Goal: Check status: Check status

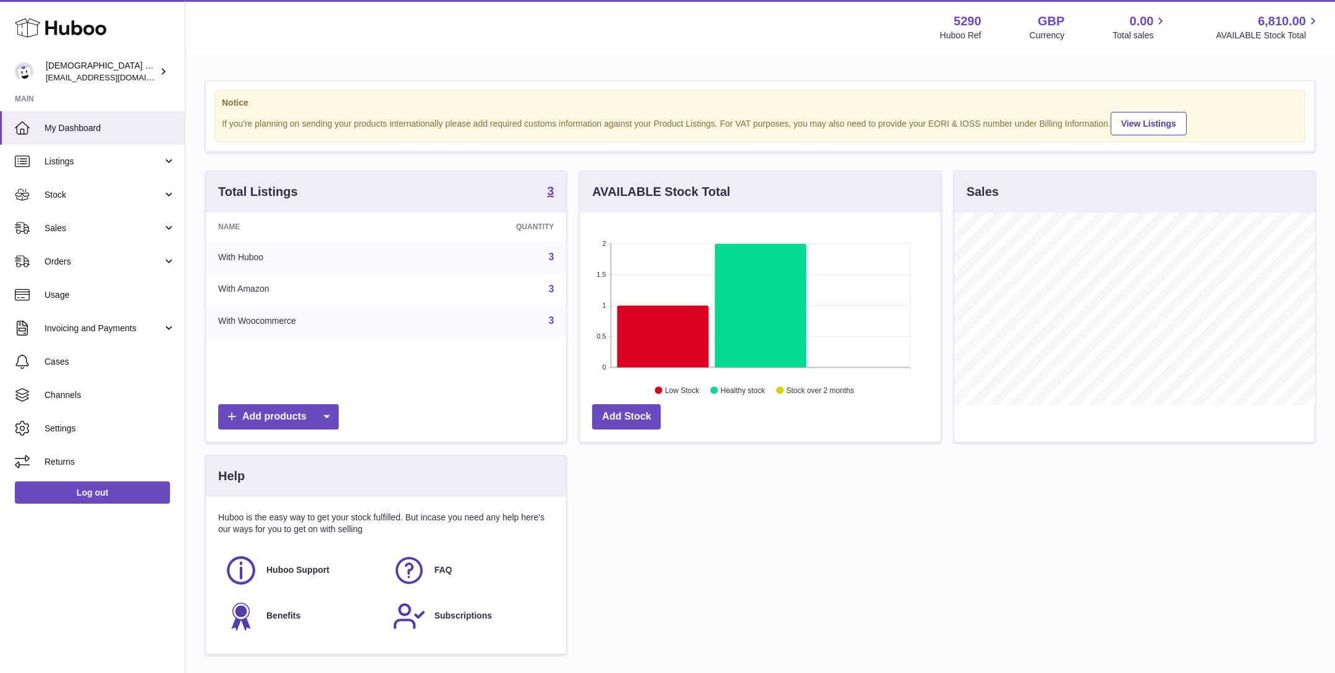
scroll to position [192, 360]
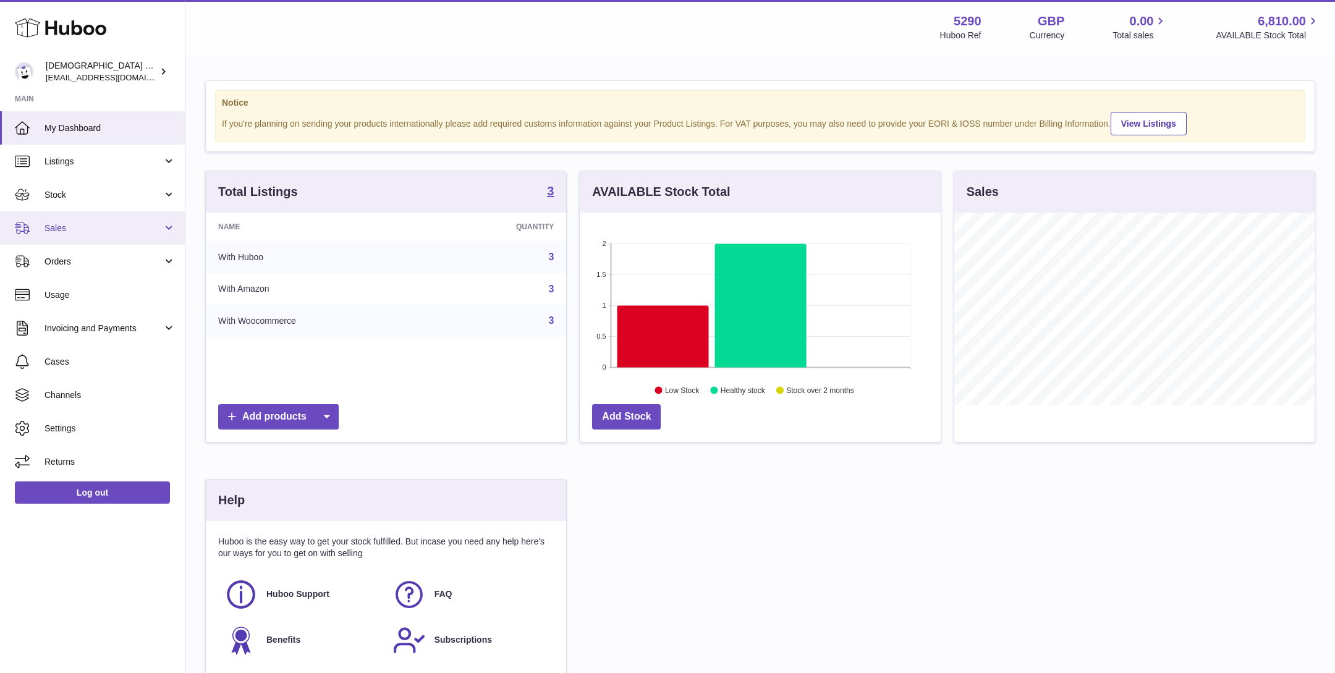
click at [96, 219] on link "Sales" at bounding box center [92, 227] width 185 height 33
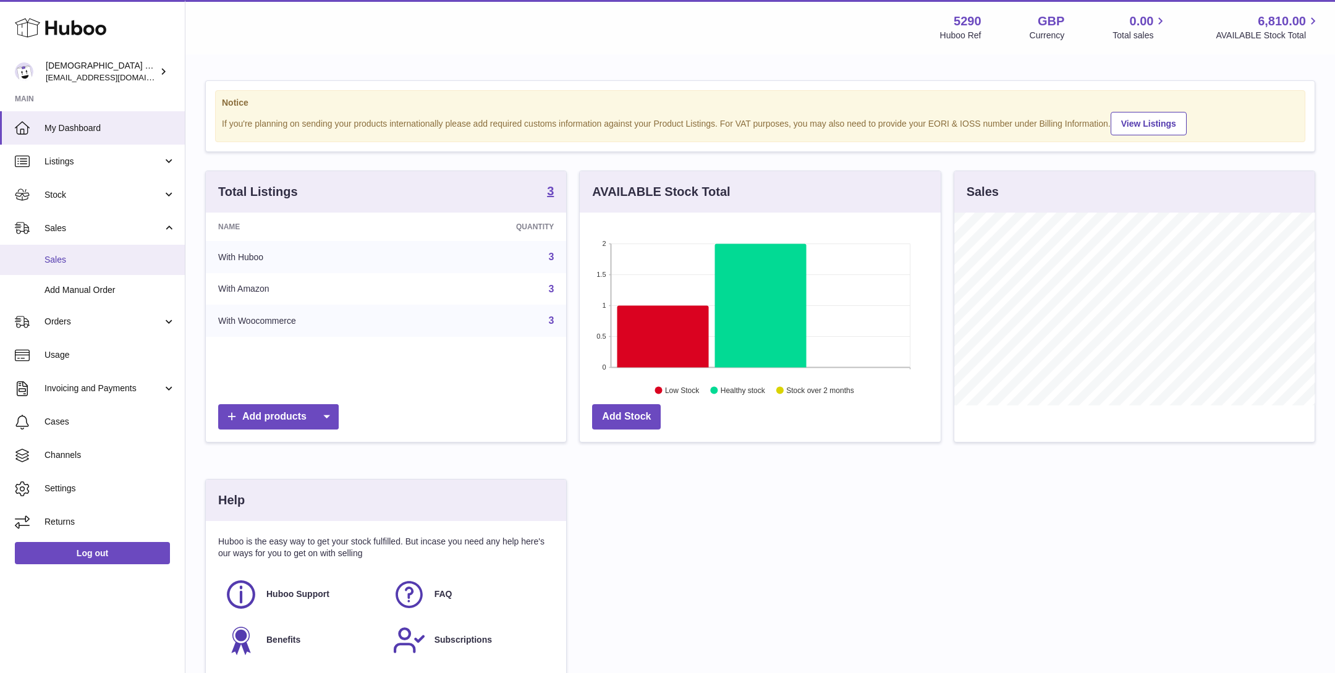
click at [96, 269] on link "Sales" at bounding box center [92, 260] width 185 height 30
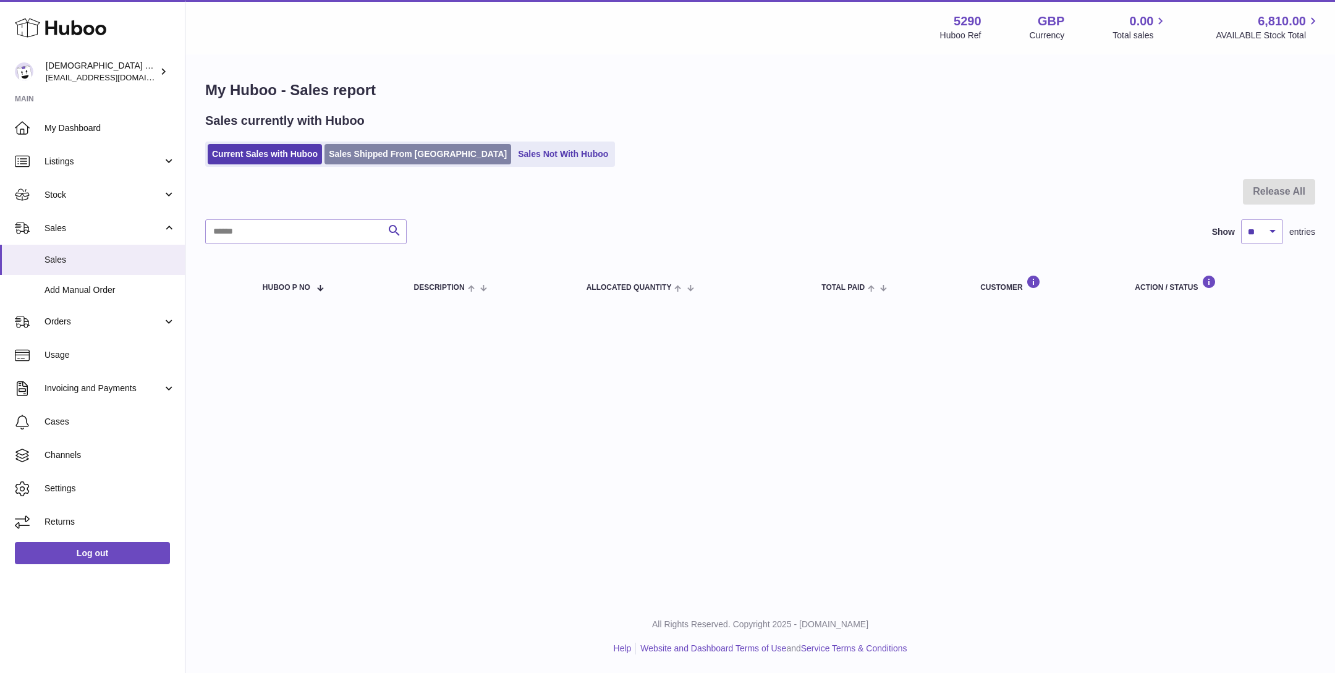
click at [347, 150] on link "Sales Shipped From [GEOGRAPHIC_DATA]" at bounding box center [418, 154] width 187 height 20
